Goal: Task Accomplishment & Management: Manage account settings

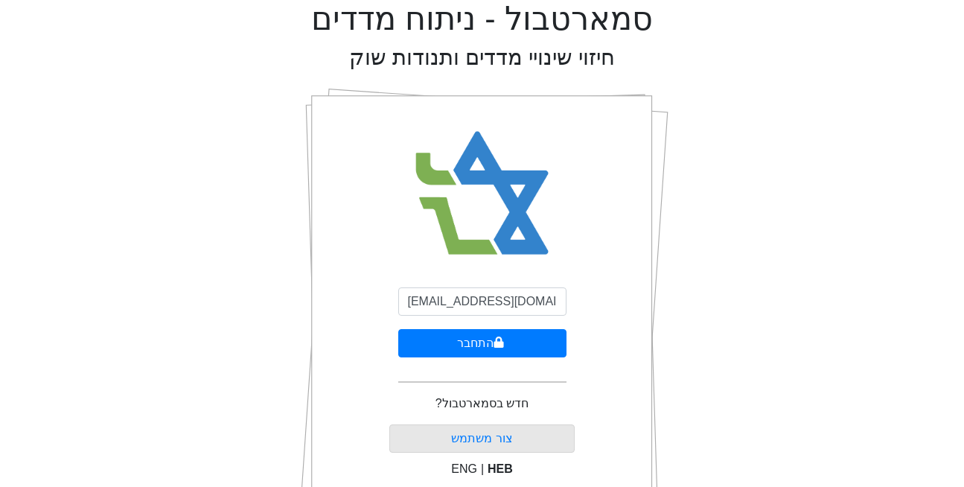
click at [531, 237] on img at bounding box center [481, 194] width 161 height 164
click at [471, 296] on input "[EMAIL_ADDRESS][DOMAIN_NAME]" at bounding box center [482, 301] width 168 height 28
type input "[EMAIL_ADDRESS][DOMAIN_NAME]"
click at [464, 346] on button "התחבר" at bounding box center [482, 343] width 168 height 28
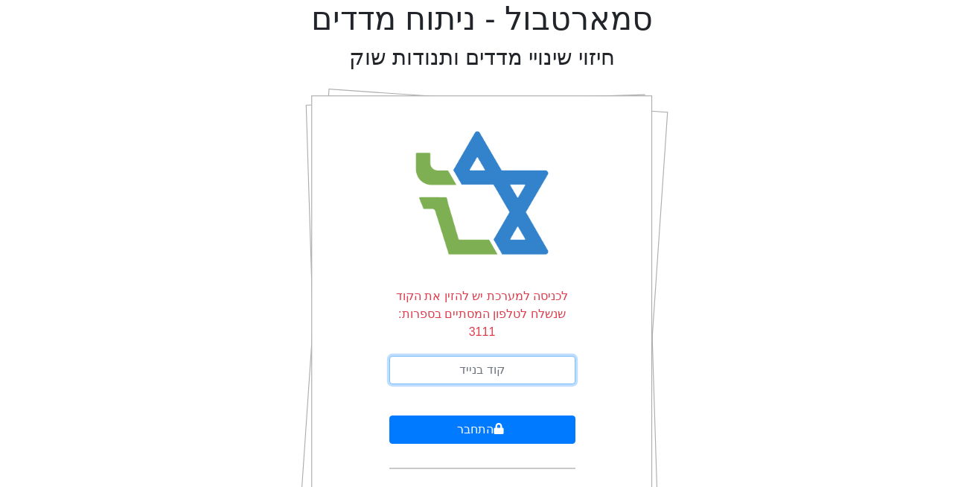
click at [464, 356] on input "text" at bounding box center [482, 370] width 186 height 28
type input "868832"
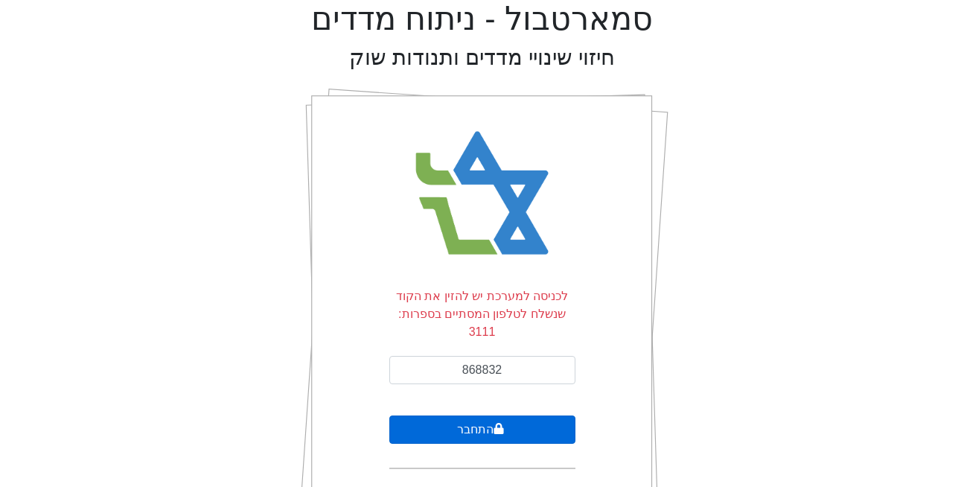
click at [543, 422] on button "התחבר" at bounding box center [482, 429] width 186 height 28
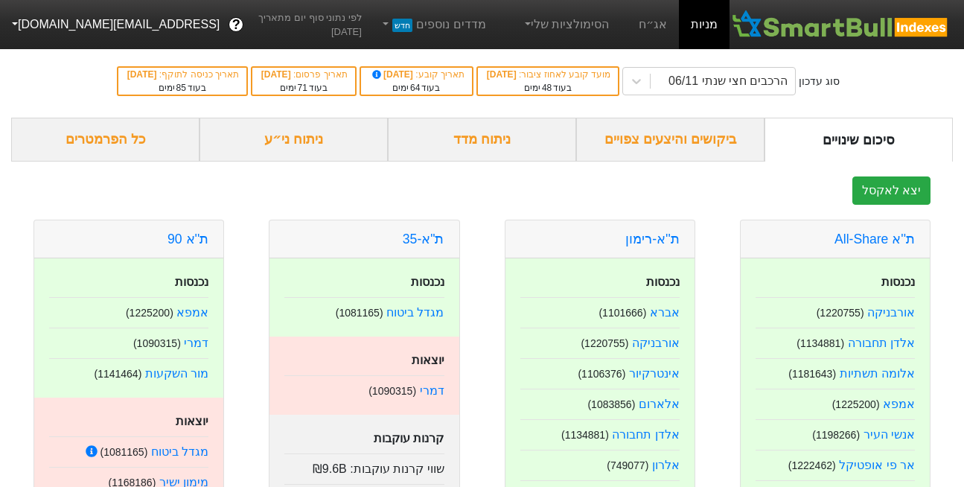
click at [81, 20] on button "[EMAIL_ADDRESS][DOMAIN_NAME]" at bounding box center [114, 24] width 228 height 27
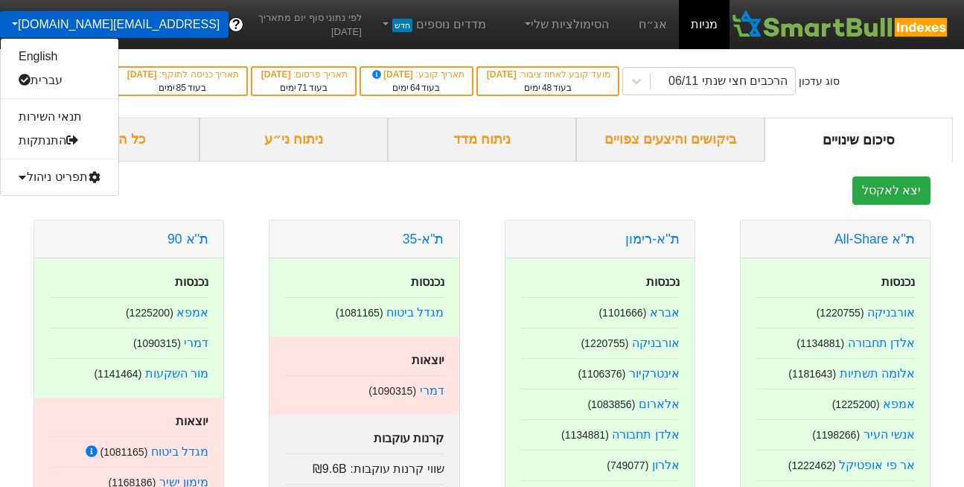
click at [60, 186] on div "תפריט ניהול" at bounding box center [60, 177] width 118 height 24
click at [59, 219] on link "משתמשים" at bounding box center [60, 225] width 118 height 24
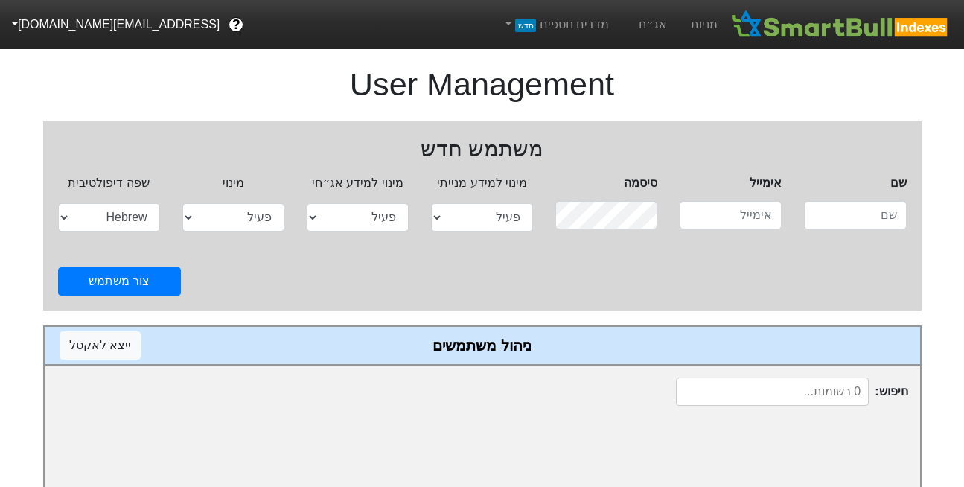
select select "active"
select select "hb"
type input "[EMAIL_ADDRESS][DOMAIN_NAME]"
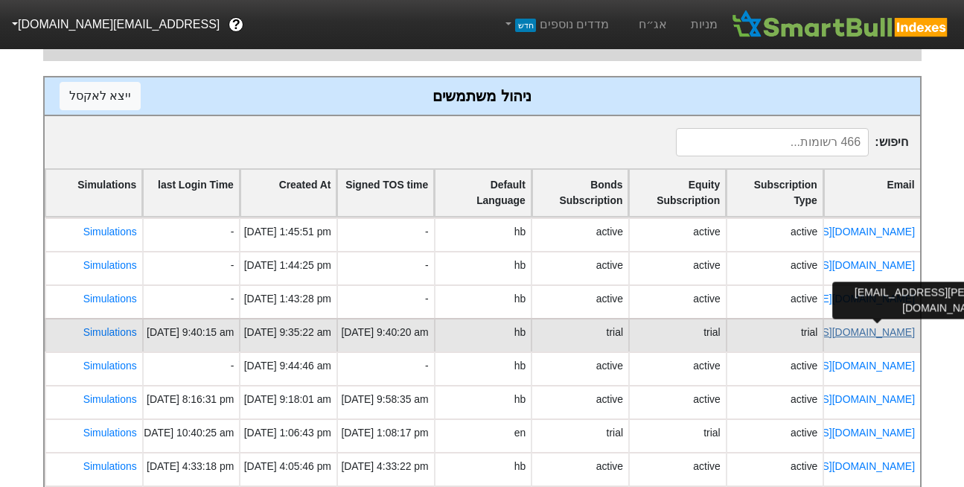
click at [871, 328] on link "rony@eldav.co.il" at bounding box center [783, 332] width 260 height 12
select select "hb"
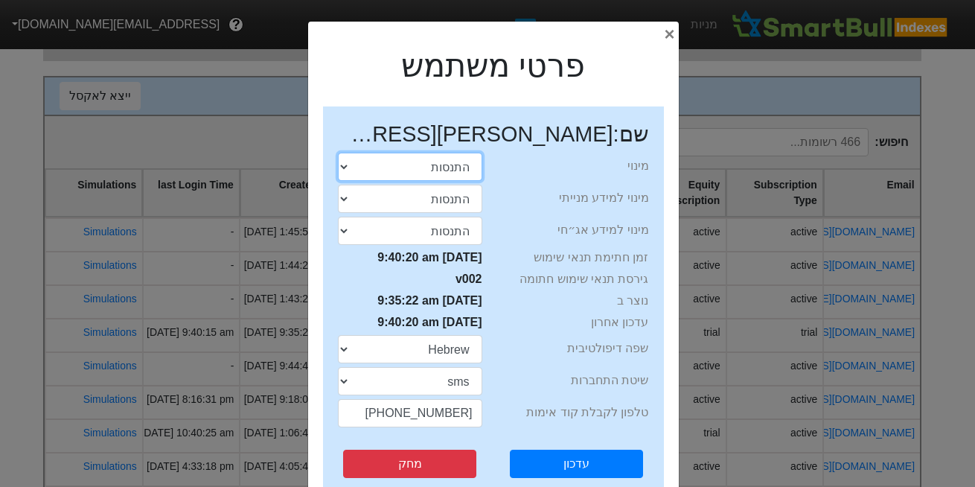
click at [443, 163] on select "התנסות פעיל חסום" at bounding box center [410, 167] width 144 height 28
select select "blocked"
click at [342, 153] on select "התנסות פעיל חסום" at bounding box center [410, 167] width 144 height 28
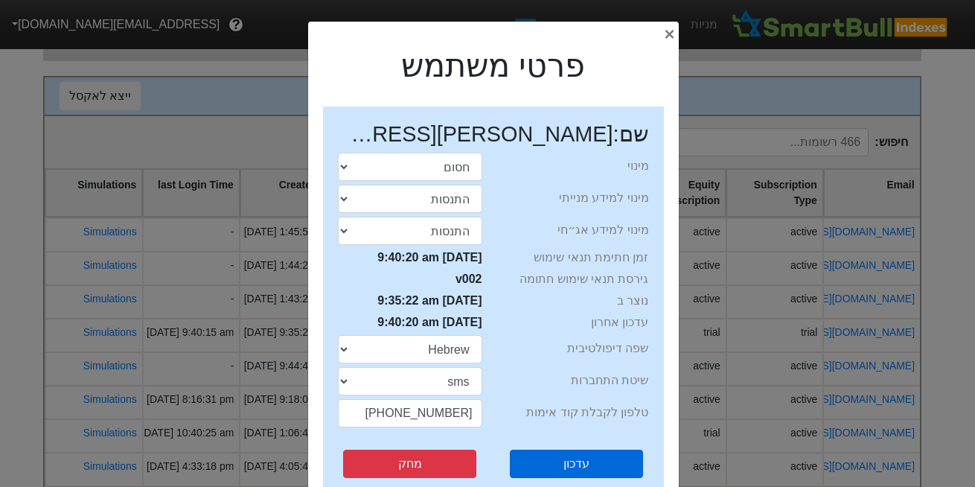
click at [554, 475] on button "עדכון" at bounding box center [576, 463] width 133 height 28
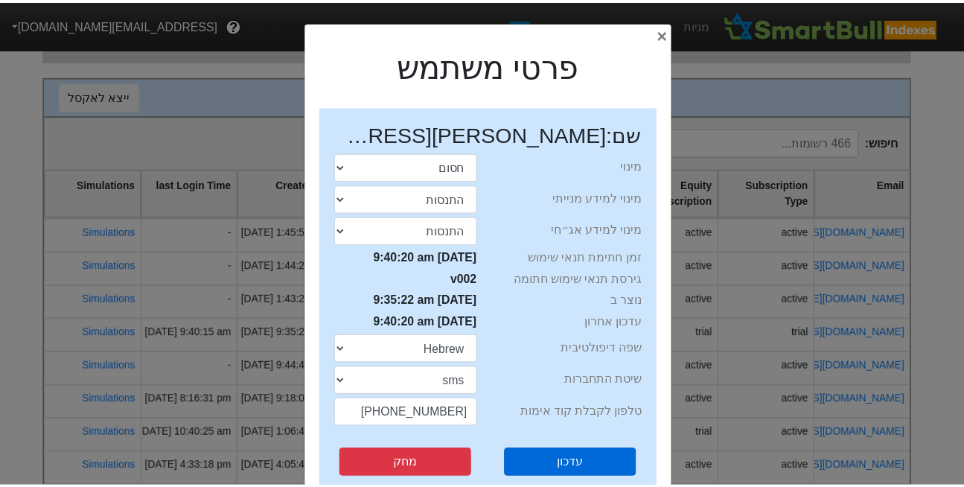
scroll to position [243, 0]
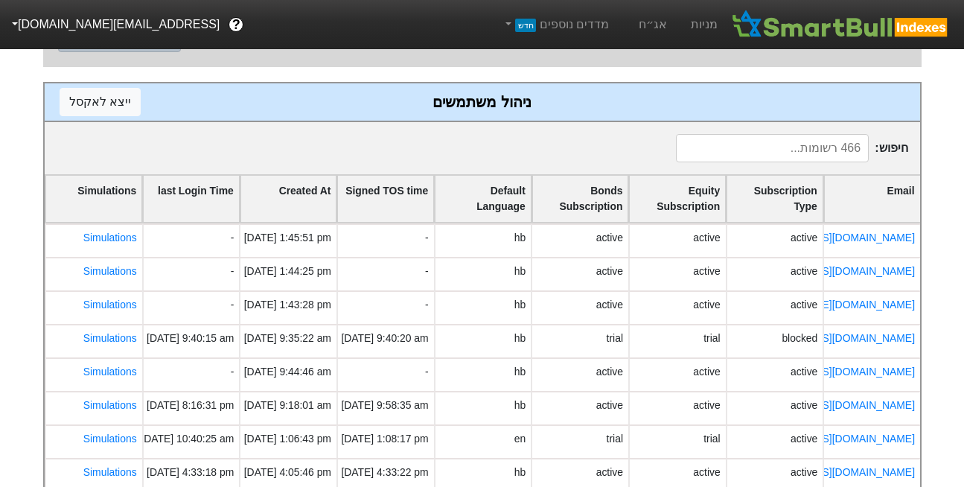
click at [610, 160] on div "חיפוש :" at bounding box center [482, 148] width 875 height 52
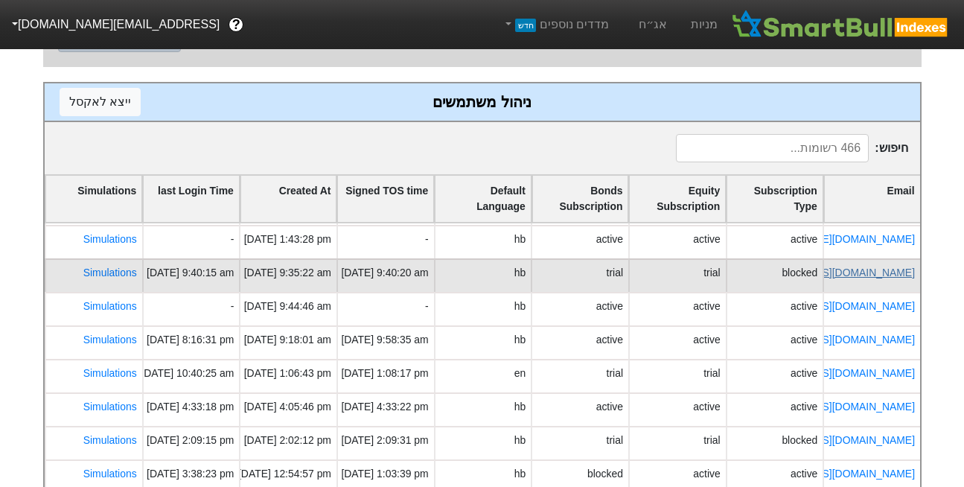
scroll to position [4, 0]
